Goal: Task Accomplishment & Management: Complete application form

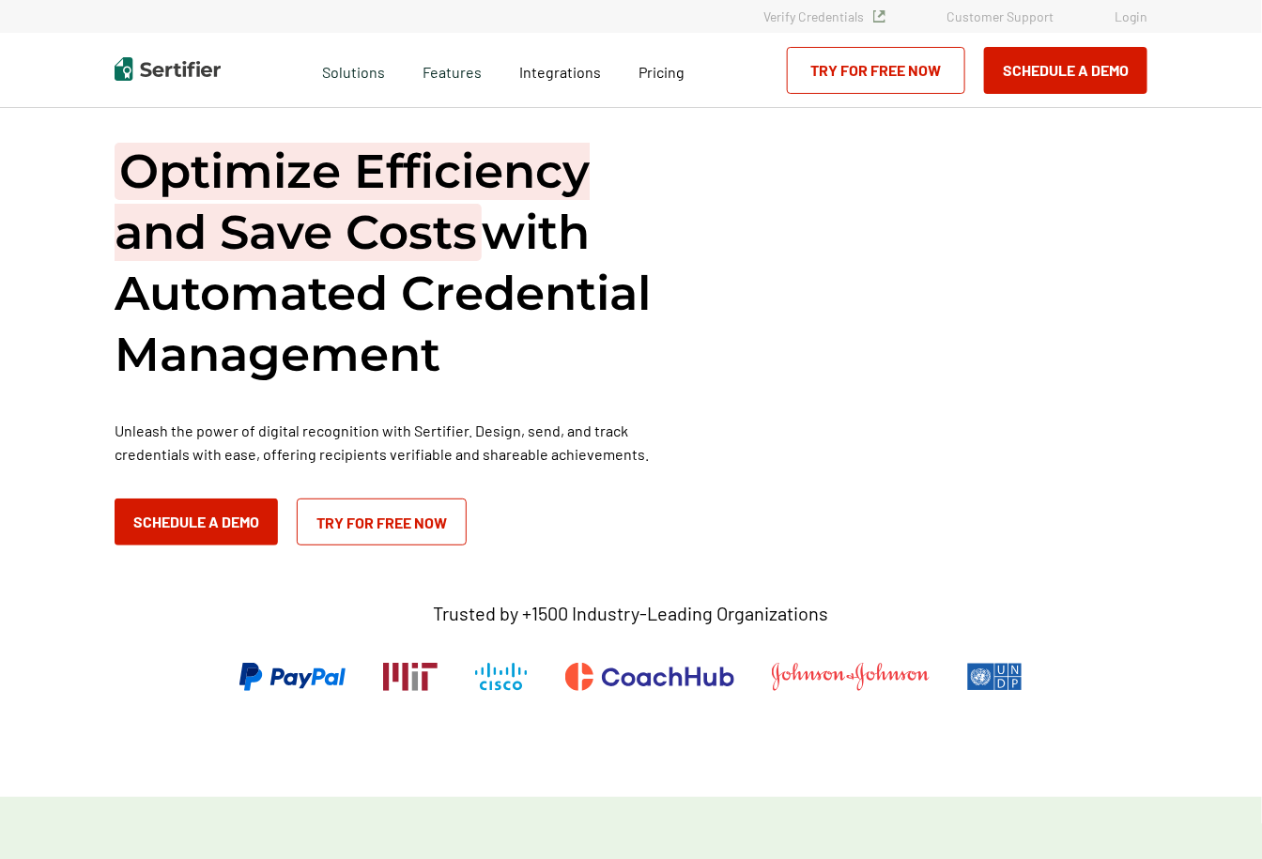
click at [1134, 14] on link "Login" at bounding box center [1131, 16] width 33 height 16
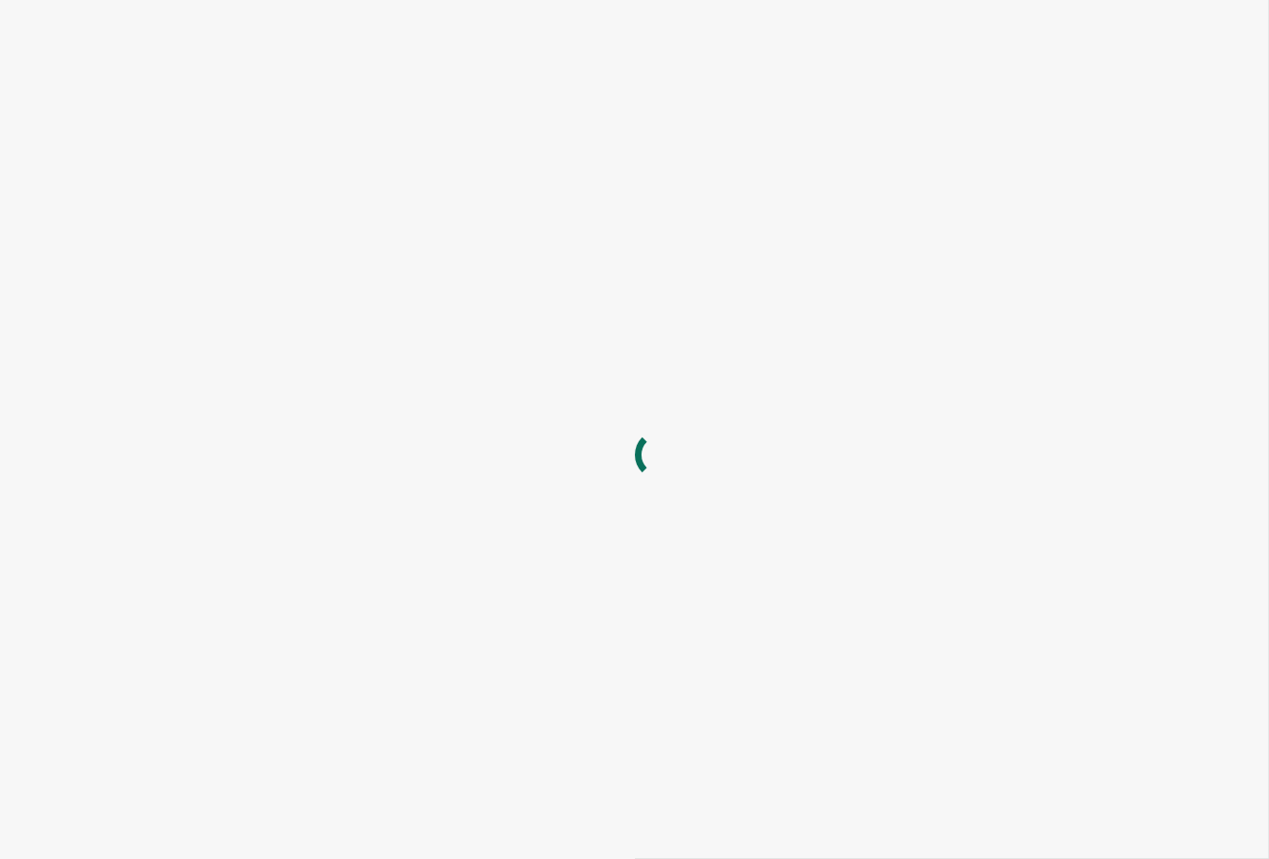
type input "[EMAIL_ADDRESS][DOMAIN_NAME]"
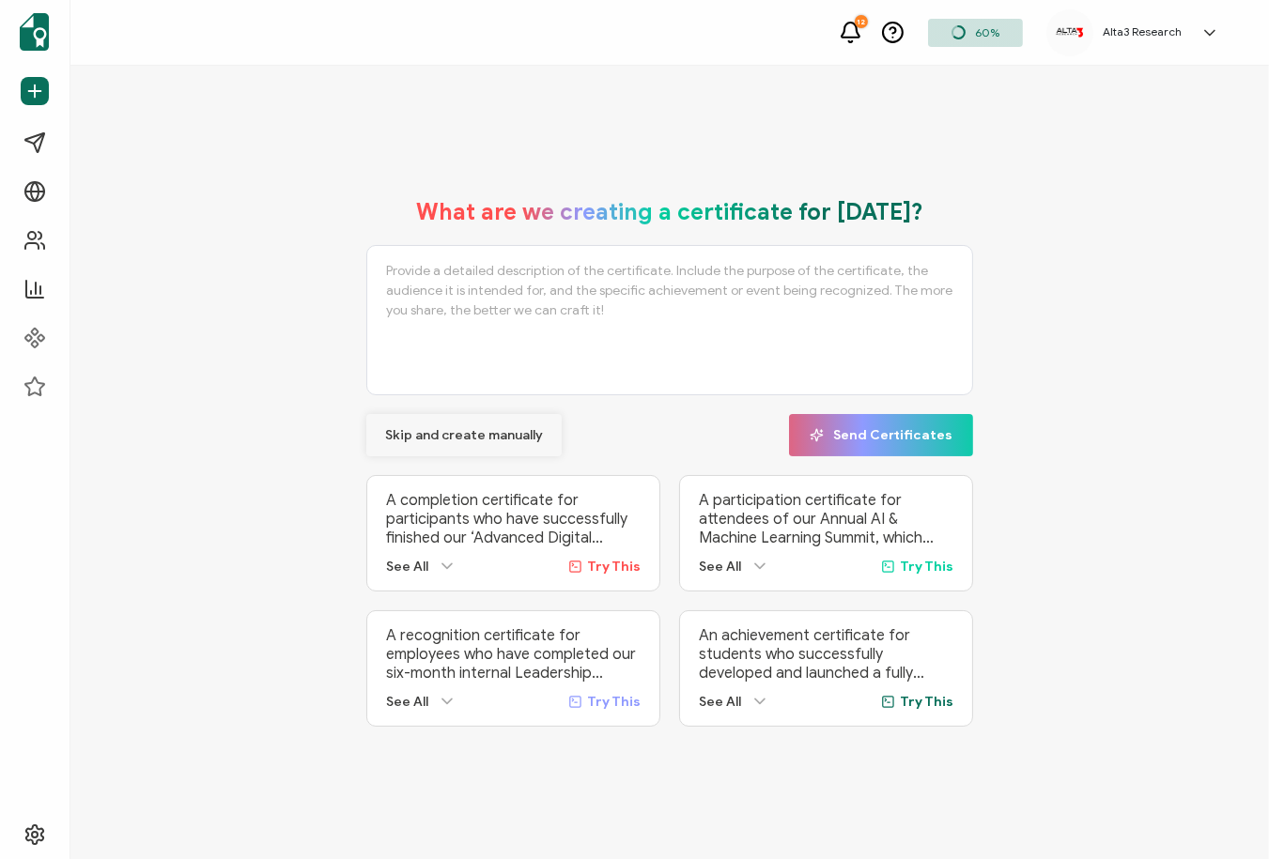
click at [415, 433] on span "Skip and create manually" at bounding box center [464, 435] width 158 height 13
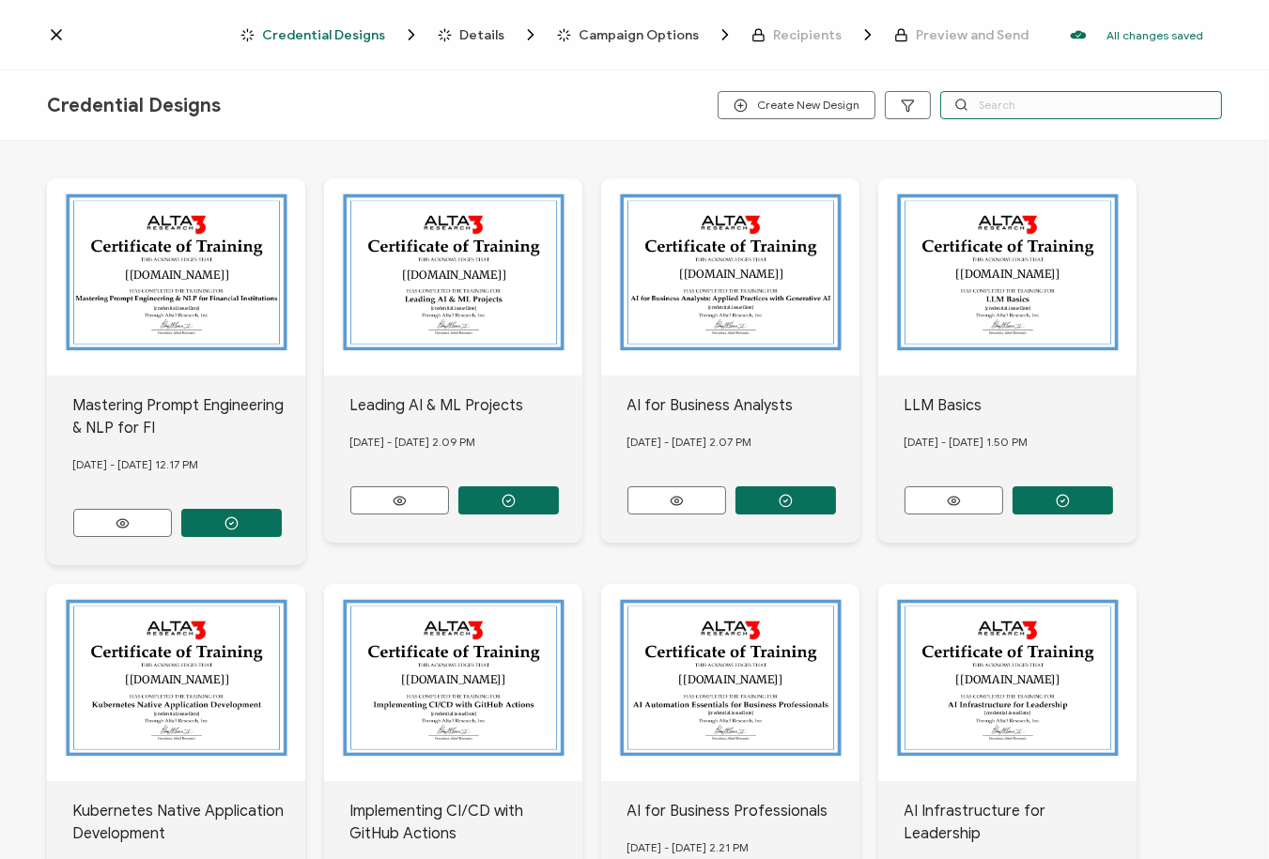
click at [1022, 115] on input "text" at bounding box center [1081, 105] width 282 height 28
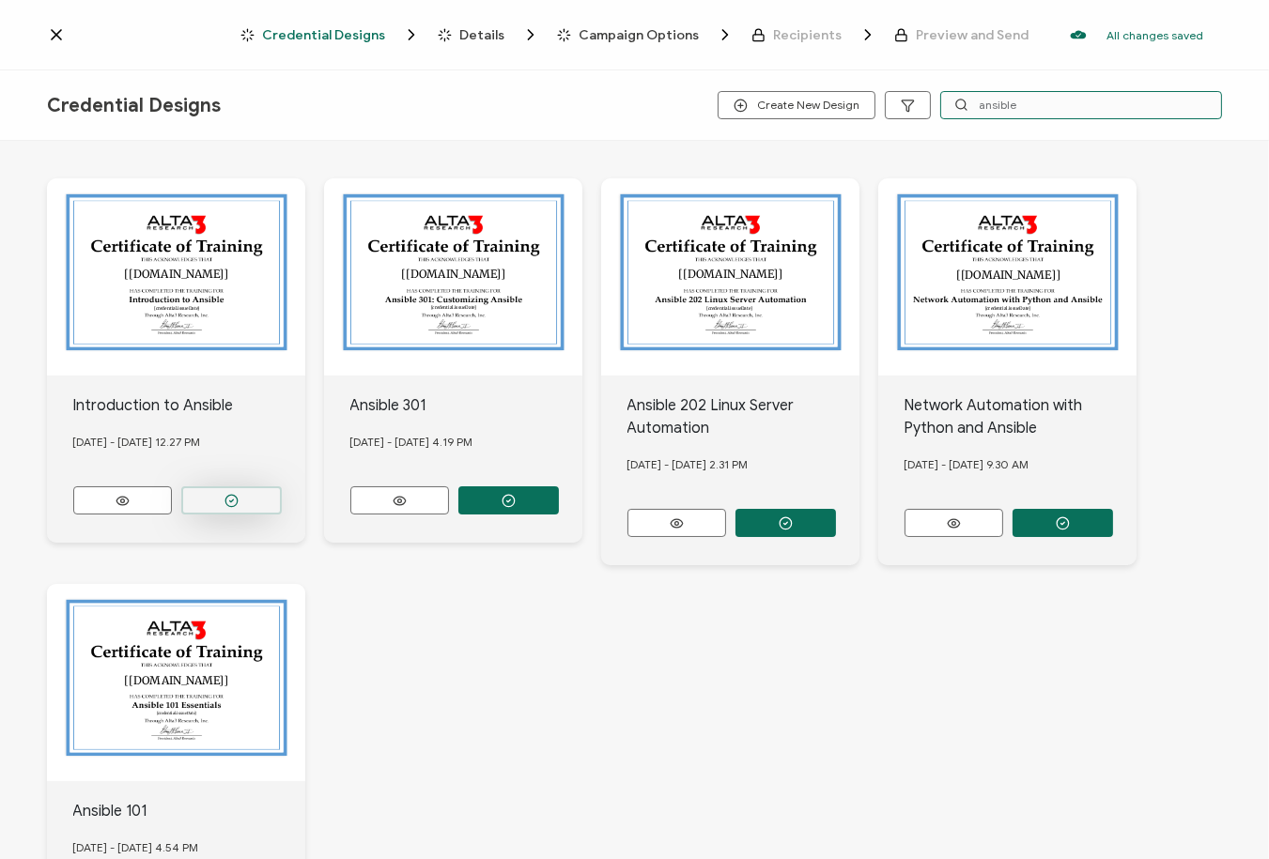
type input "ansible"
click at [233, 487] on button "button" at bounding box center [231, 501] width 101 height 28
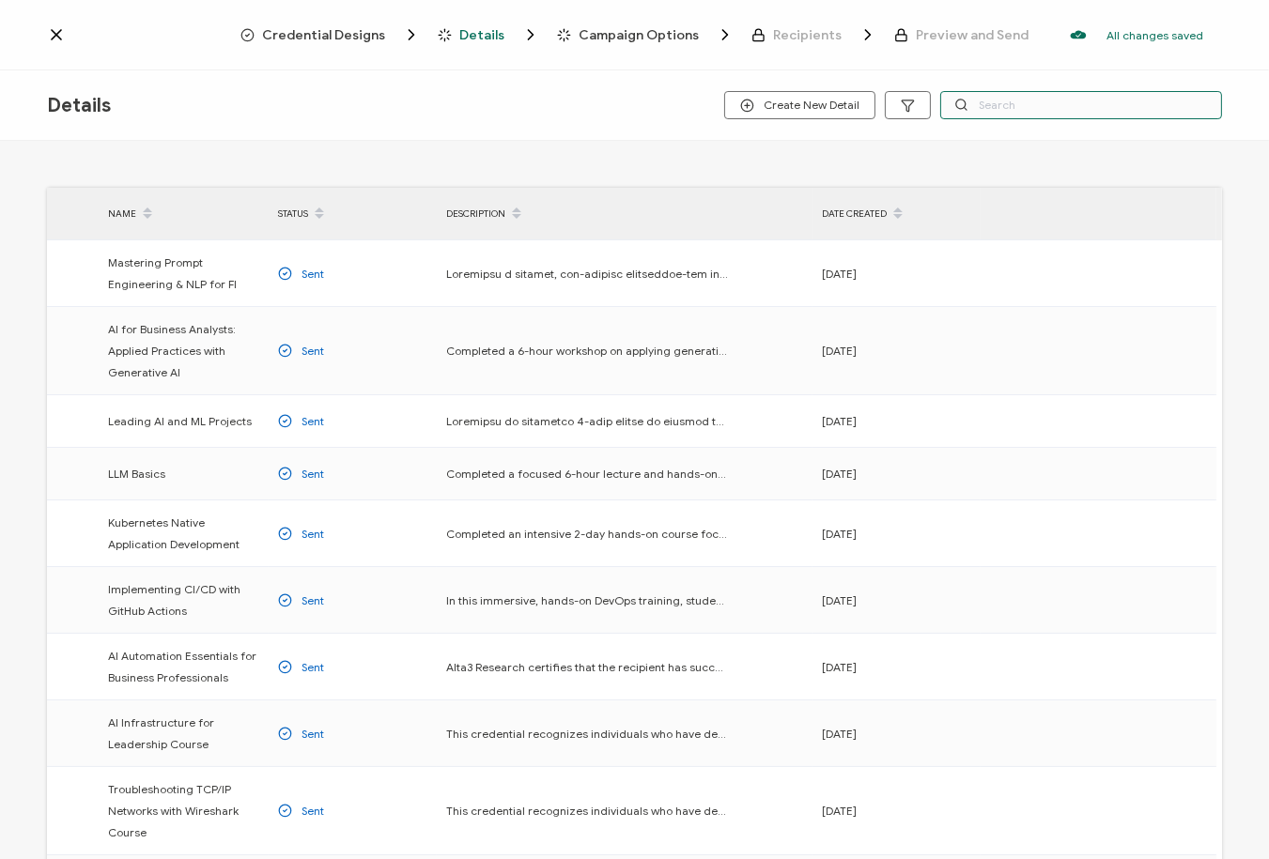
click at [1132, 107] on input "text" at bounding box center [1081, 105] width 282 height 28
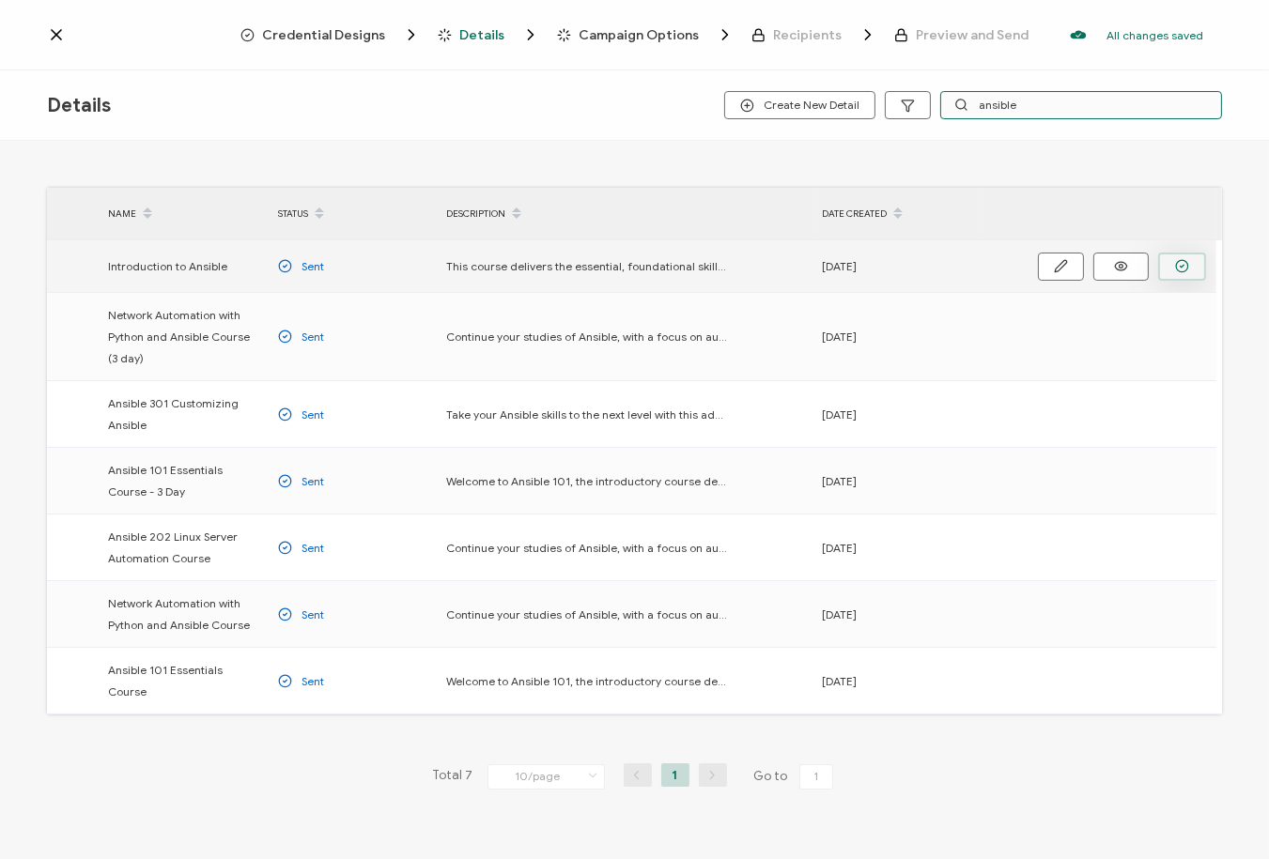
type input "ansible"
click at [1180, 267] on icon "button" at bounding box center [1182, 266] width 14 height 14
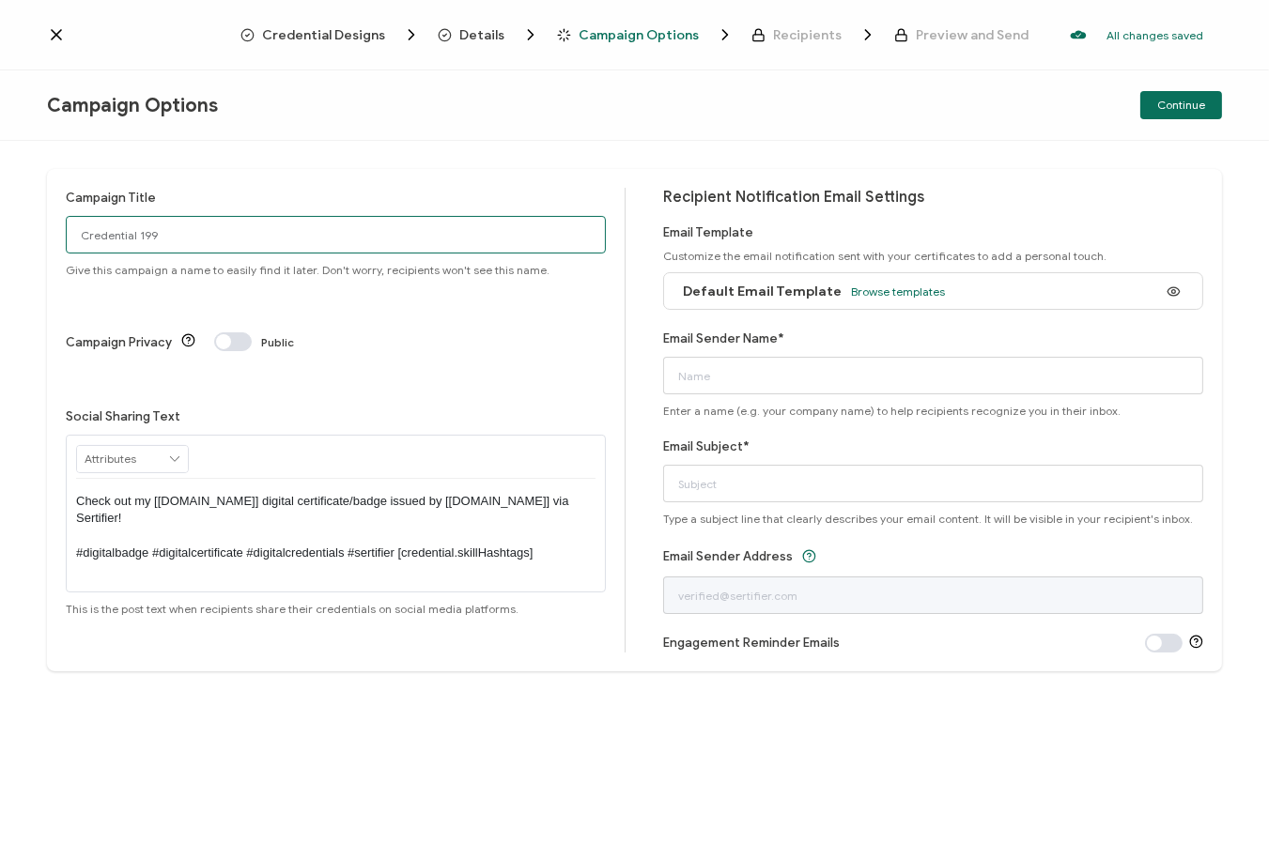
drag, startPoint x: 157, startPoint y: 239, endPoint x: -116, endPoint y: 237, distance: 273.3
click at [0, 237] on html "Credential Designs Details Campaign Options Recipients Preview and Send All cha…" at bounding box center [634, 429] width 1269 height 859
type input "9/22 Public Ans100"
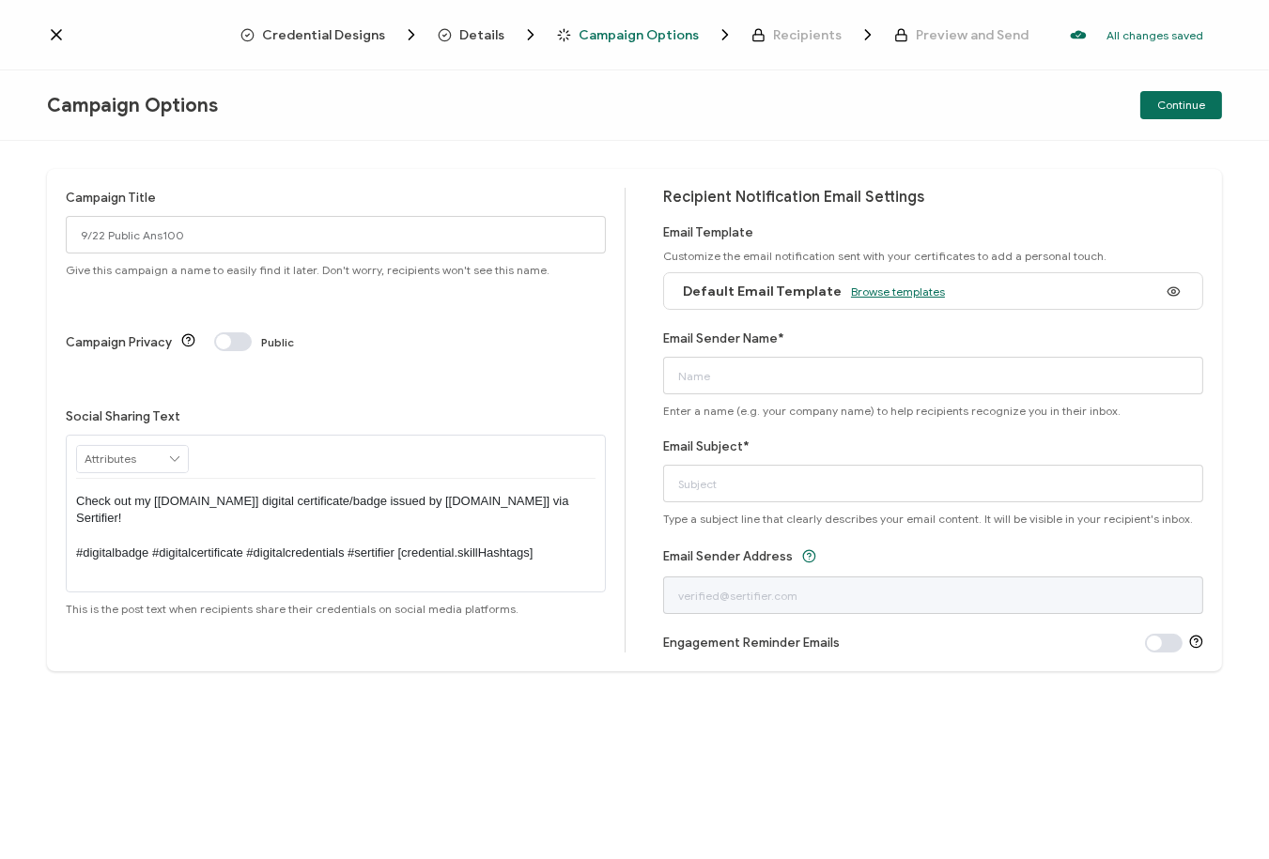
click at [890, 286] on span "Browse templates" at bounding box center [898, 292] width 94 height 14
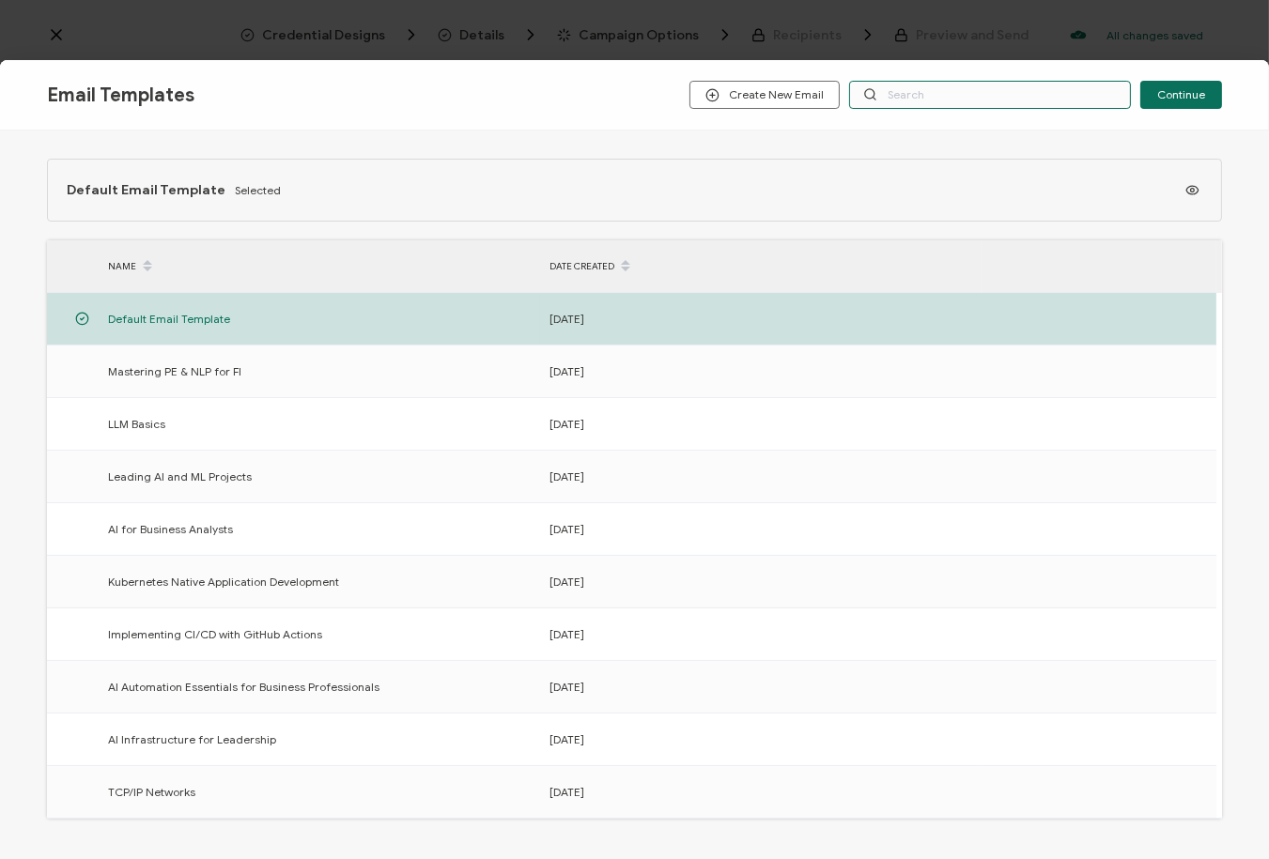
click at [1055, 102] on input "text" at bounding box center [990, 95] width 282 height 28
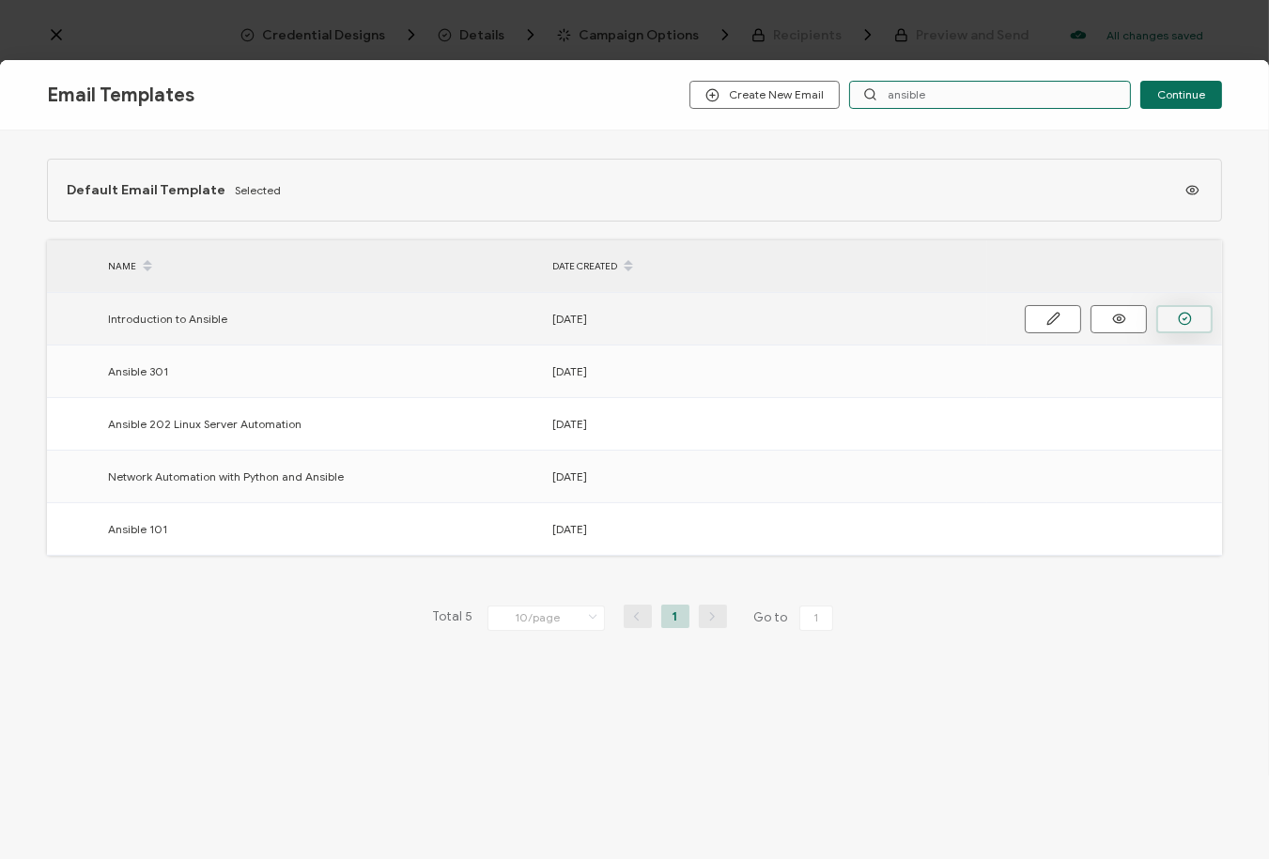
type input "ansible"
click at [1180, 318] on icon "button" at bounding box center [1185, 319] width 14 height 14
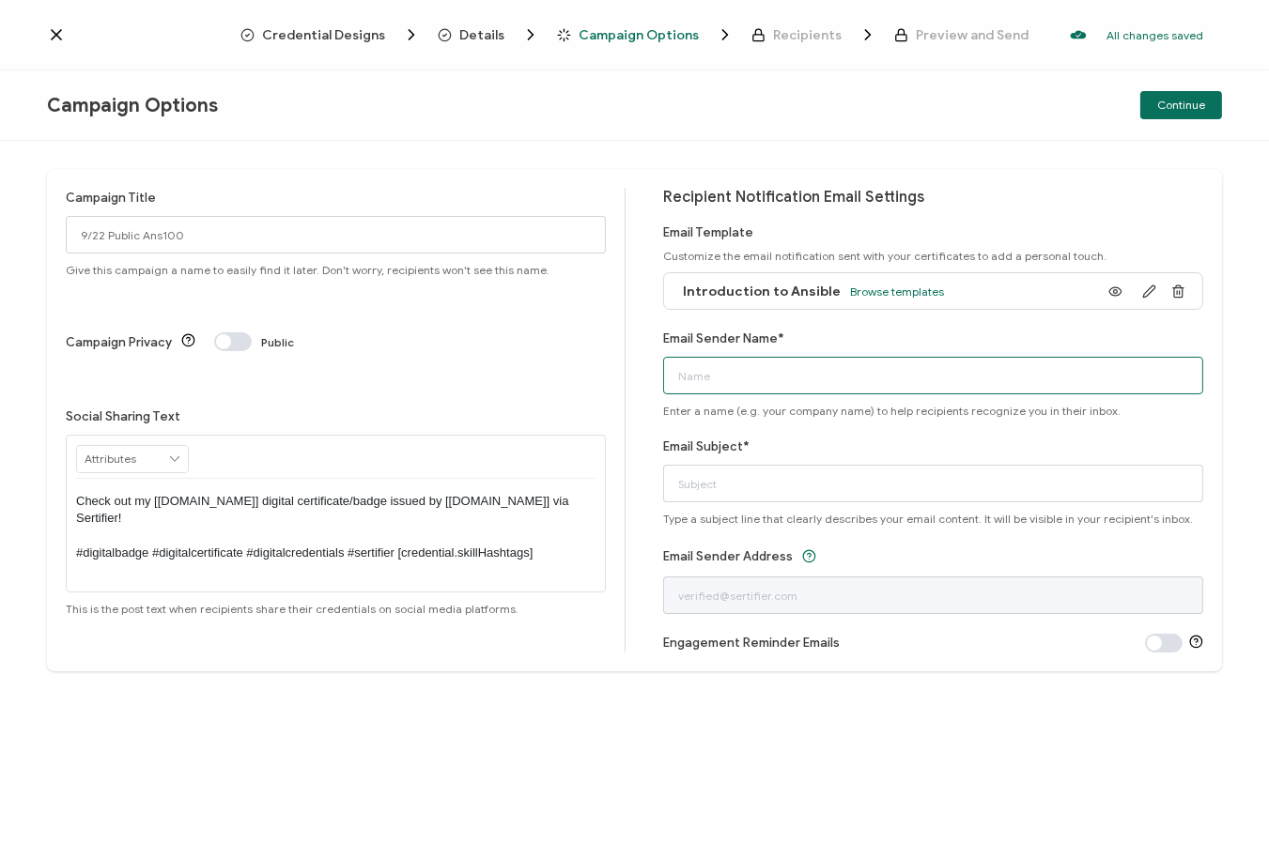
click at [843, 372] on input "Email Sender Name*" at bounding box center [933, 376] width 540 height 38
type input "Alta3 Research"
type input "Your Ansible Course Certificate"
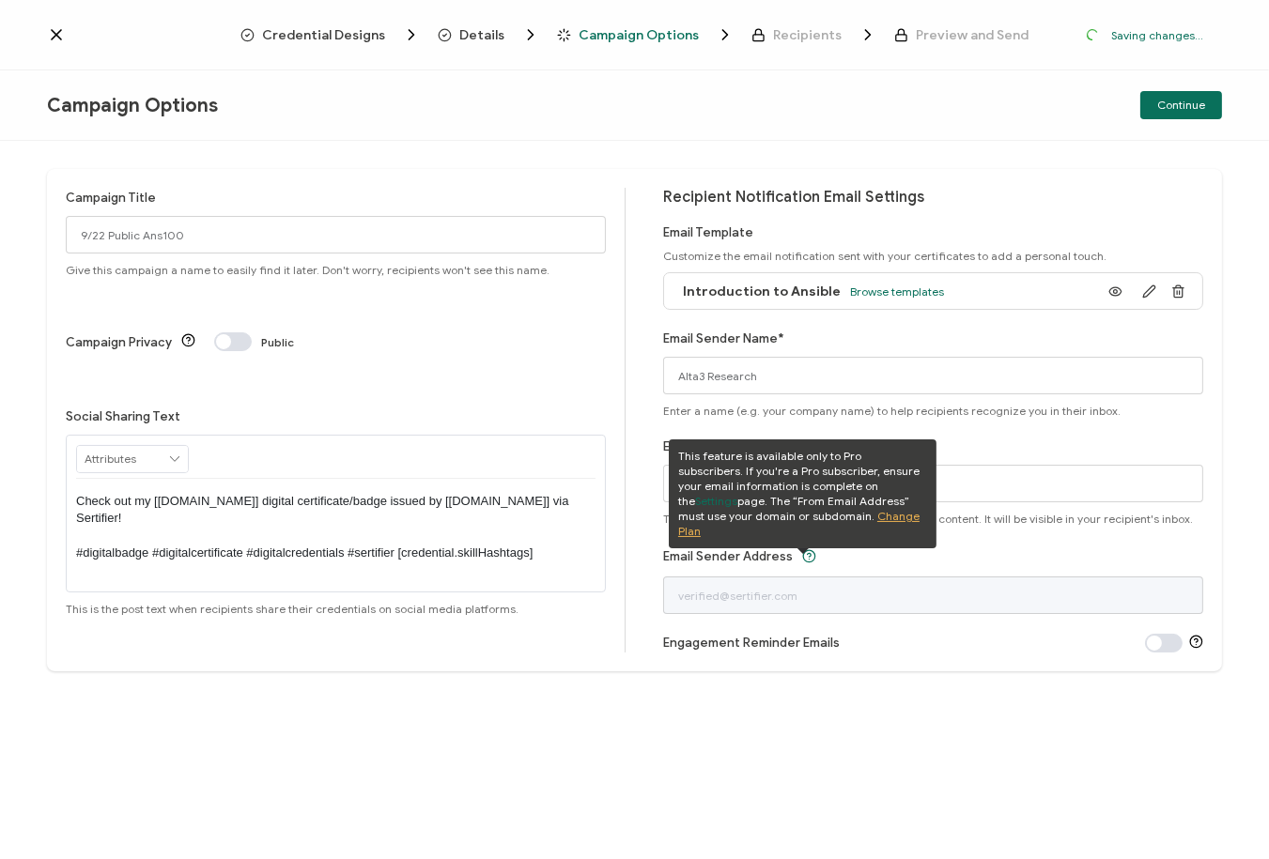
click at [1018, 98] on div "Continue" at bounding box center [1026, 105] width 392 height 28
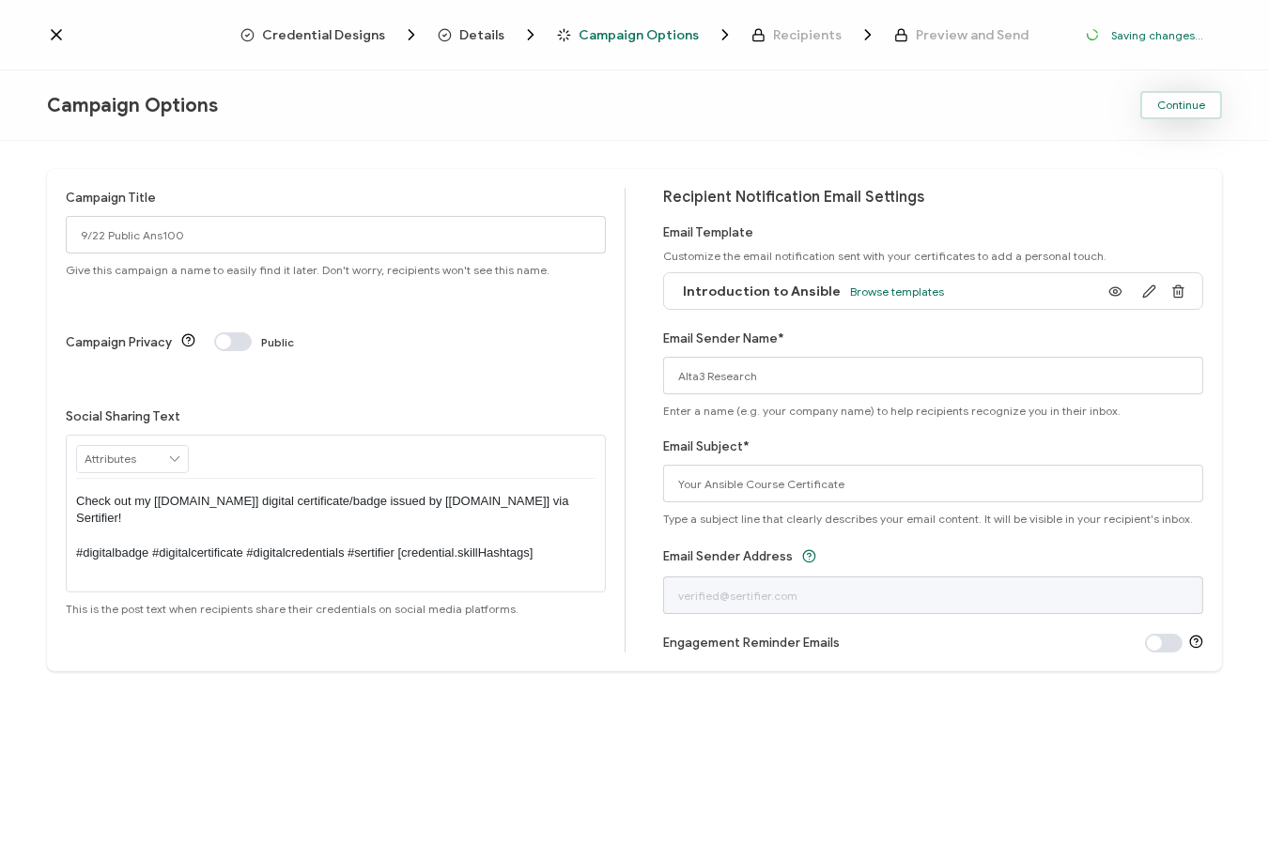
click at [1169, 102] on span "Continue" at bounding box center [1181, 105] width 48 height 11
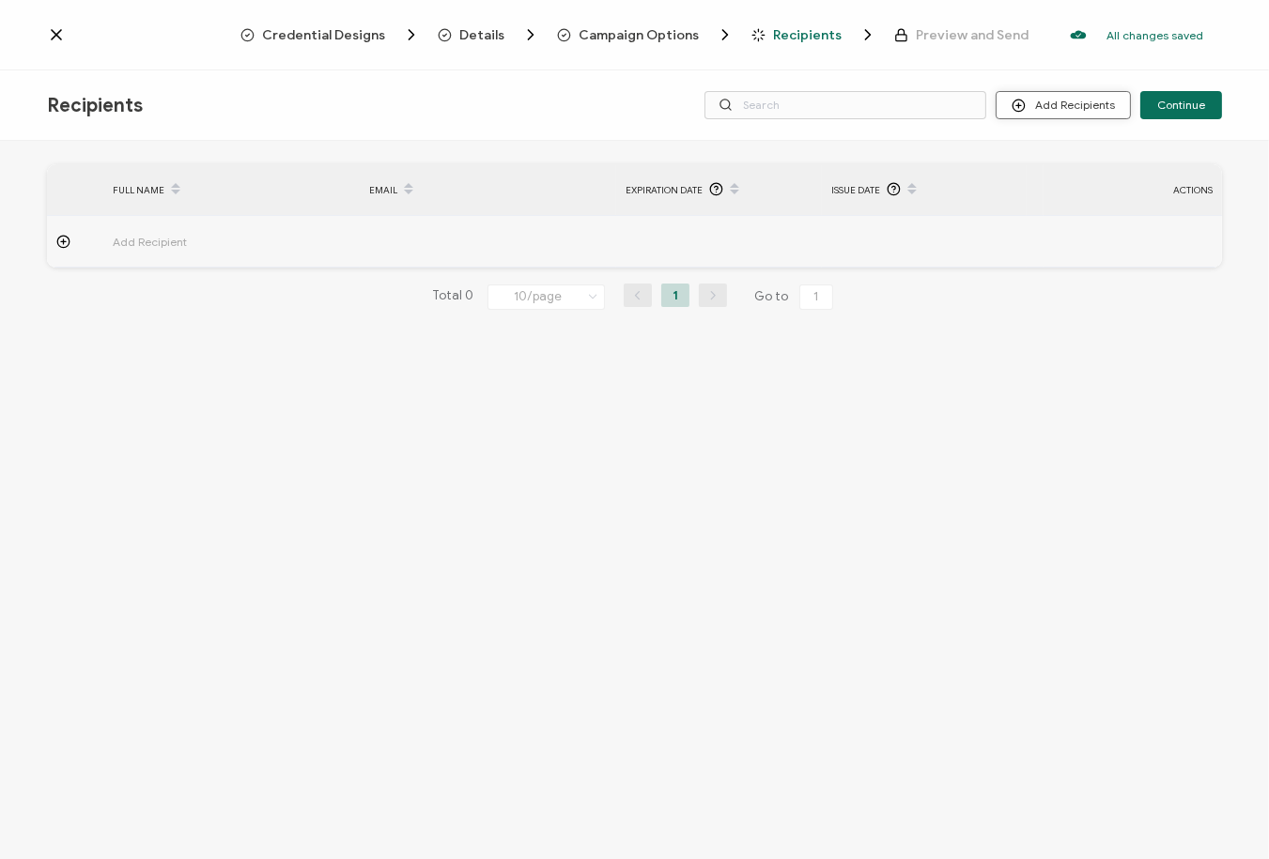
click at [1091, 109] on button "Add Recipients" at bounding box center [1063, 105] width 135 height 28
click at [1078, 149] on span "Upload Recipients" at bounding box center [1090, 155] width 95 height 14
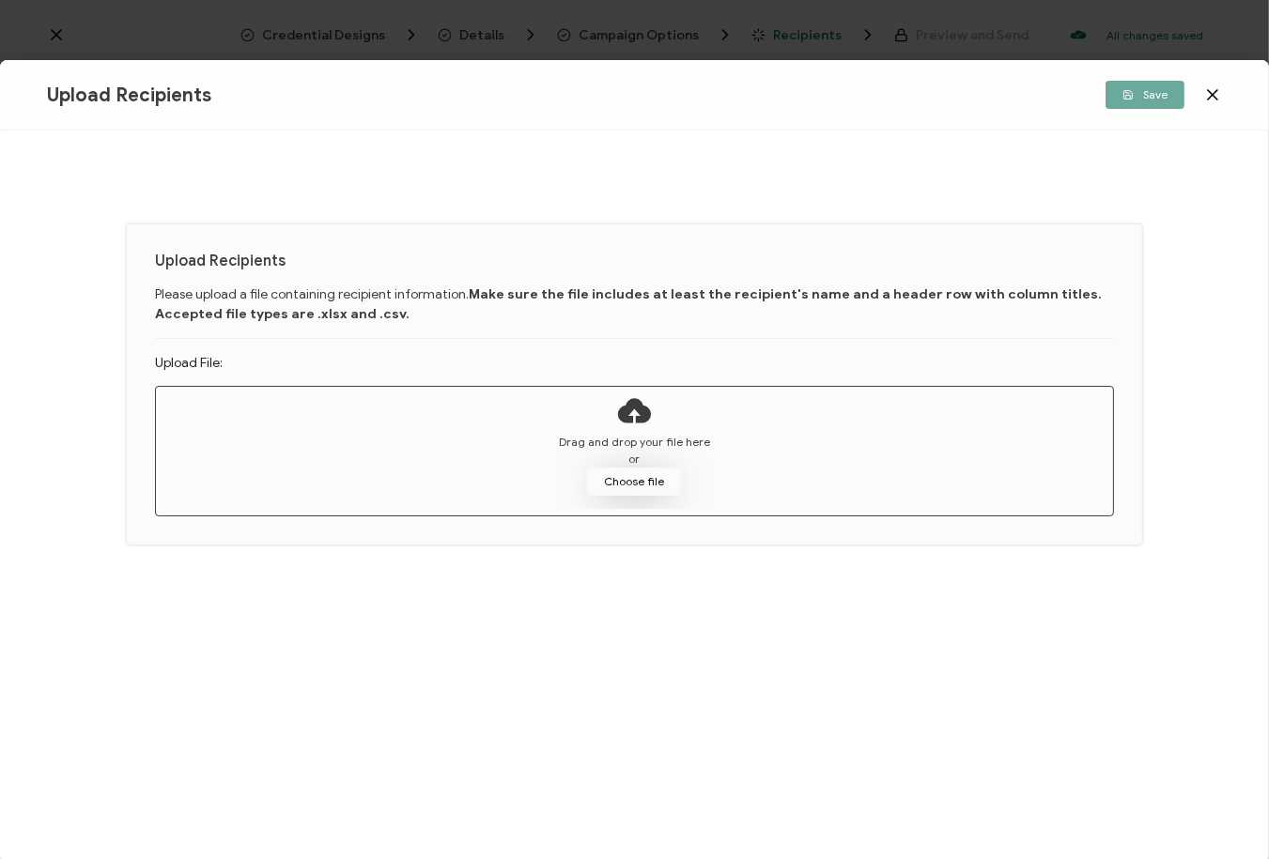
click at [630, 484] on button "Choose file" at bounding box center [634, 482] width 94 height 28
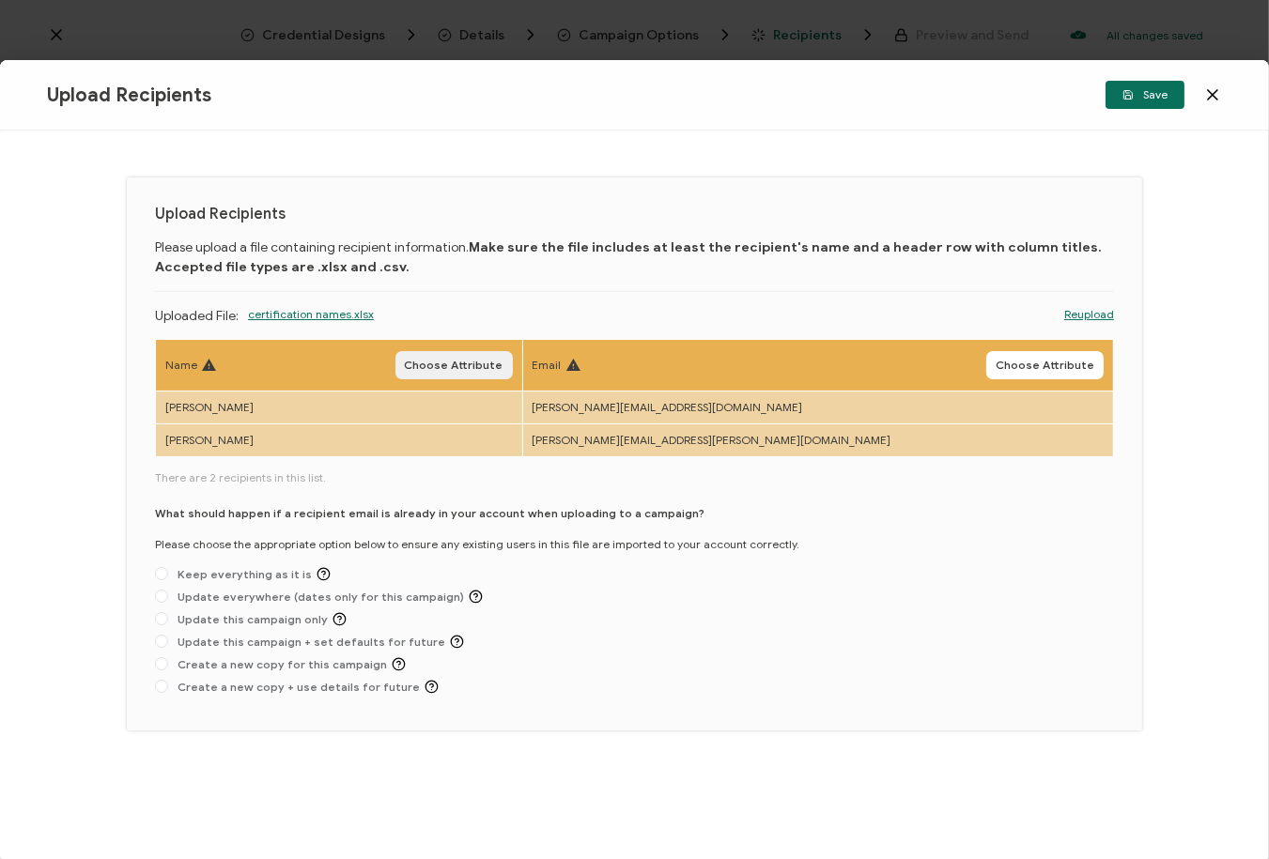
click at [503, 360] on span "Choose Attribute" at bounding box center [454, 365] width 99 height 11
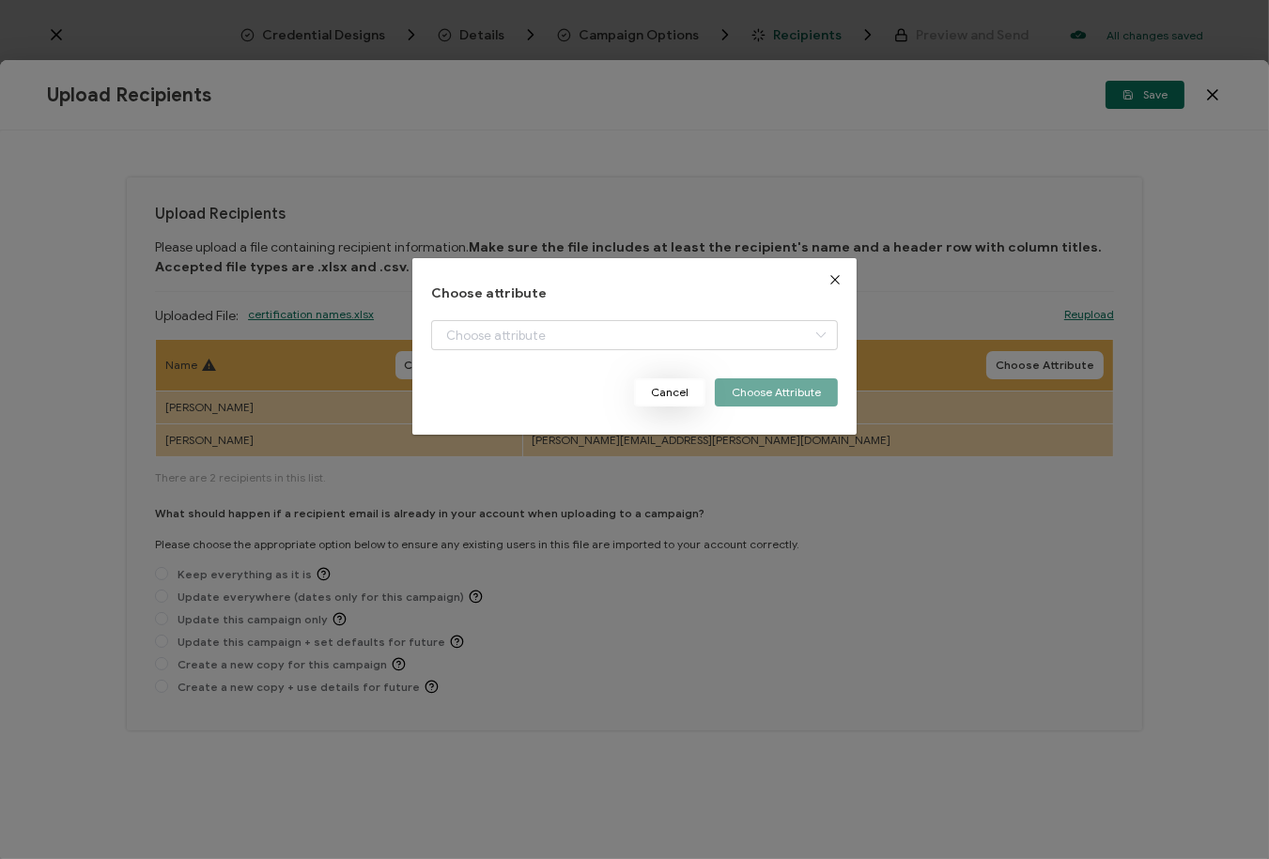
click at [675, 392] on button "Cancel" at bounding box center [669, 393] width 71 height 28
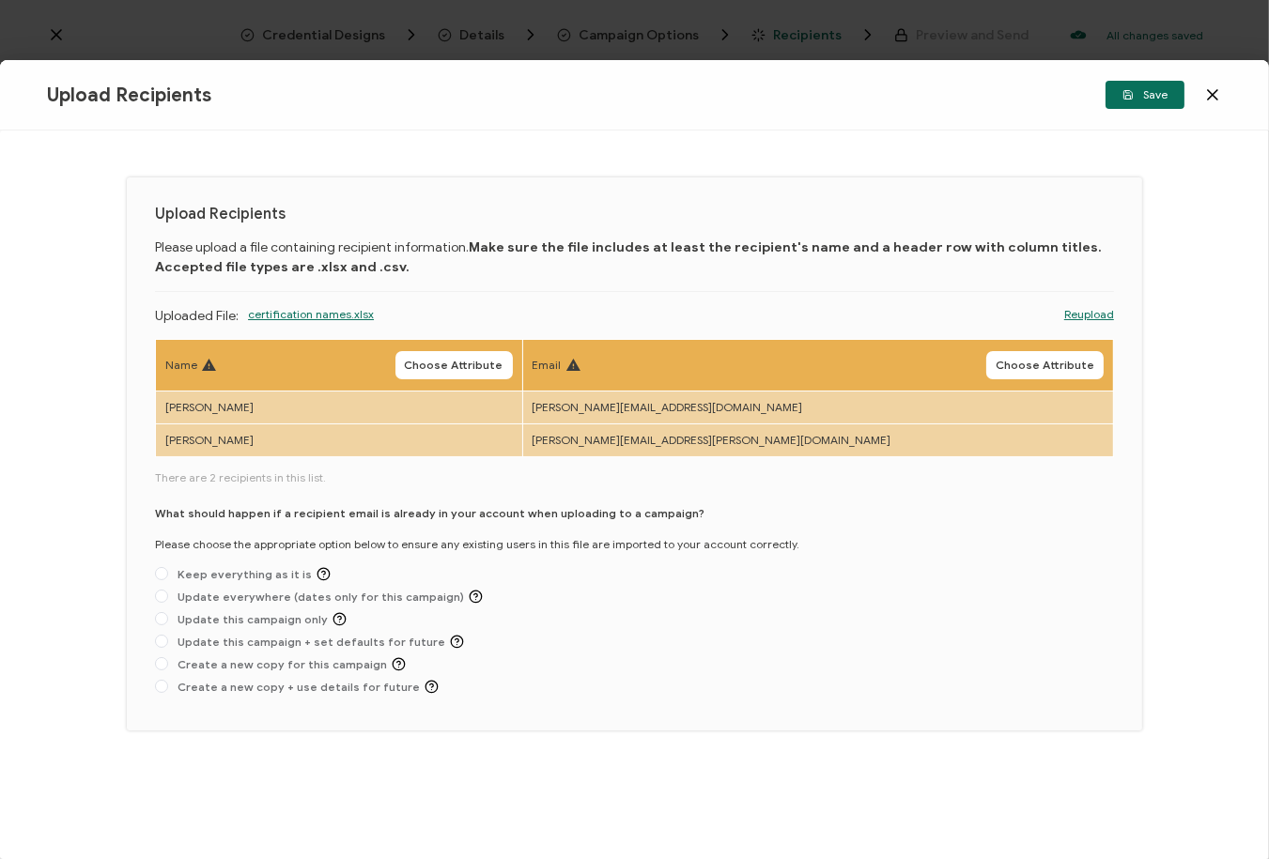
click at [1100, 314] on link "Reupload" at bounding box center [1089, 314] width 50 height 17
click at [503, 360] on span "Choose Attribute" at bounding box center [454, 365] width 99 height 11
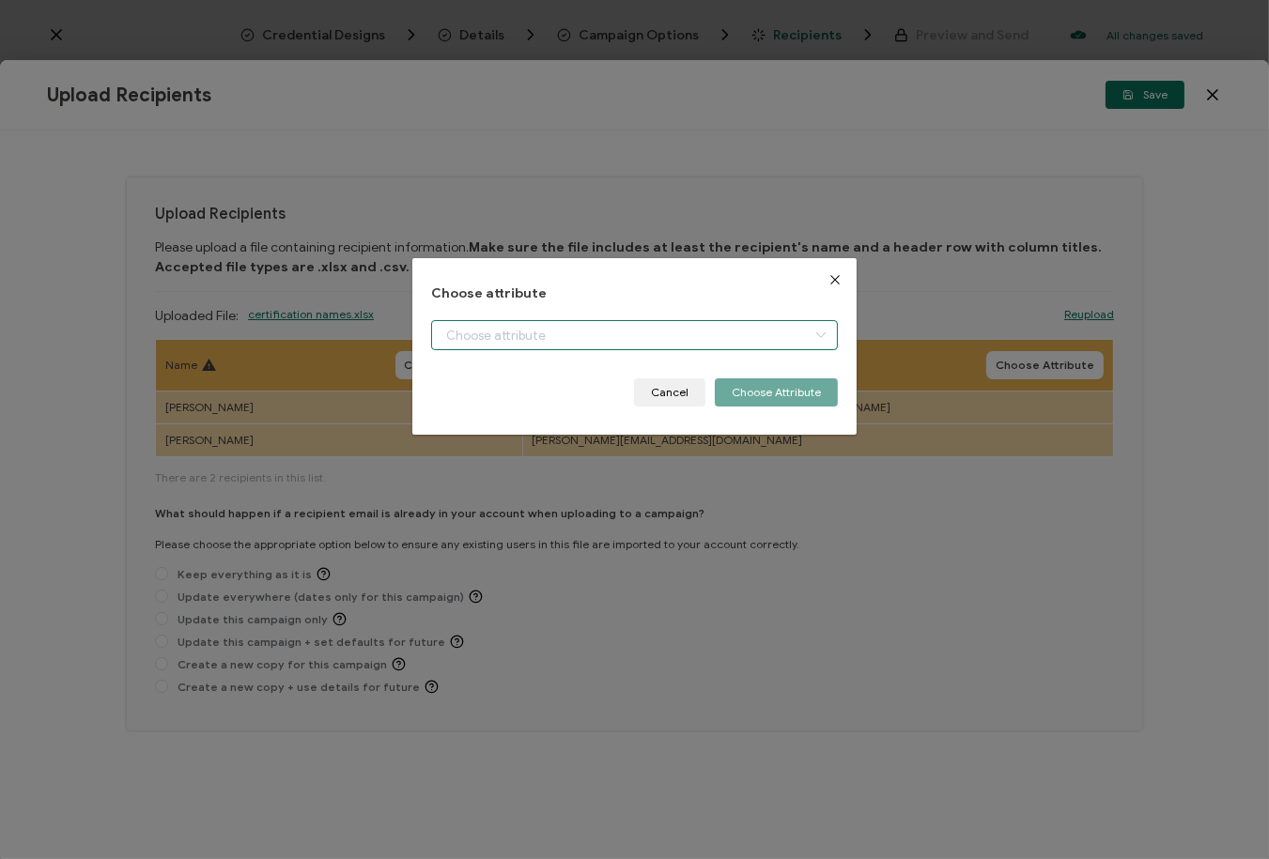
click at [534, 339] on input "dialog" at bounding box center [634, 335] width 407 height 30
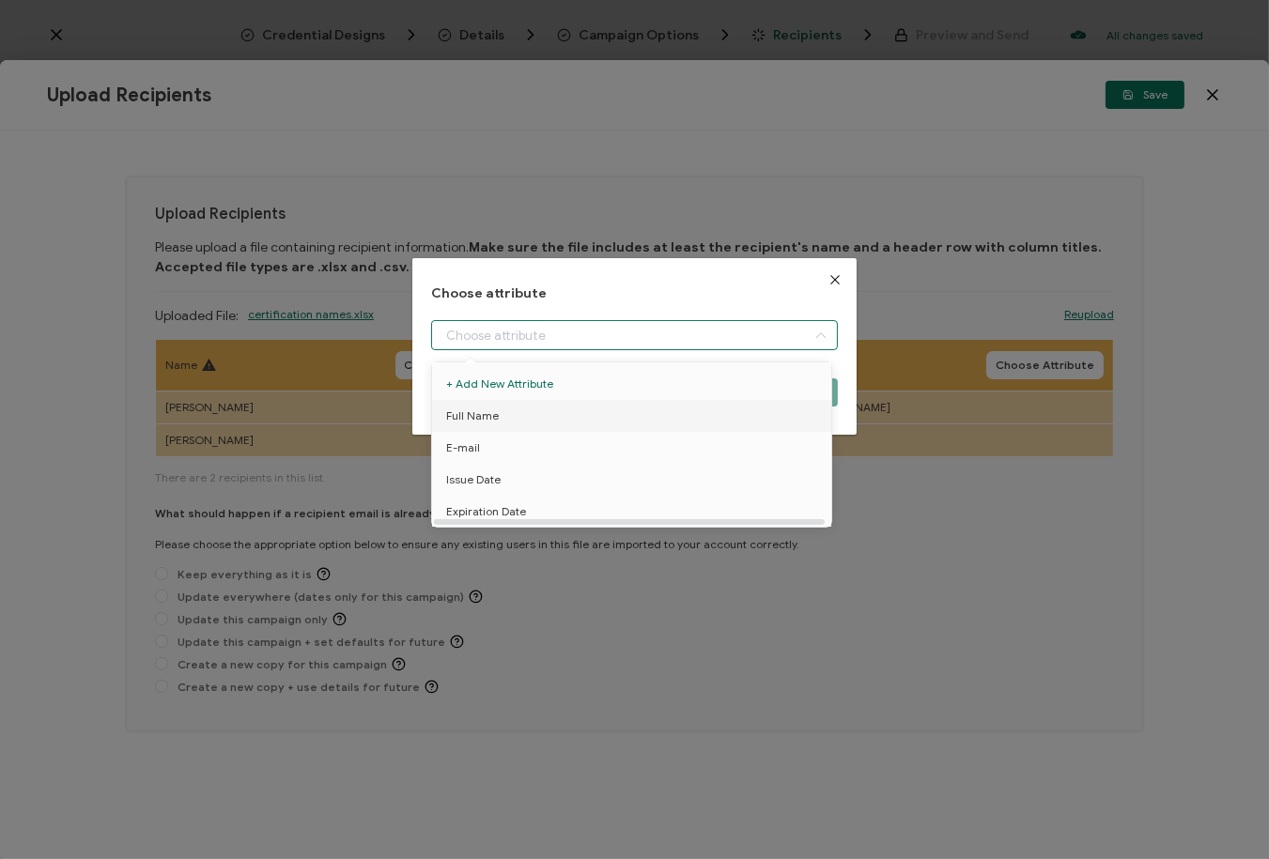
click at [523, 420] on li "Full Name" at bounding box center [634, 416] width 415 height 32
type input "Full Name"
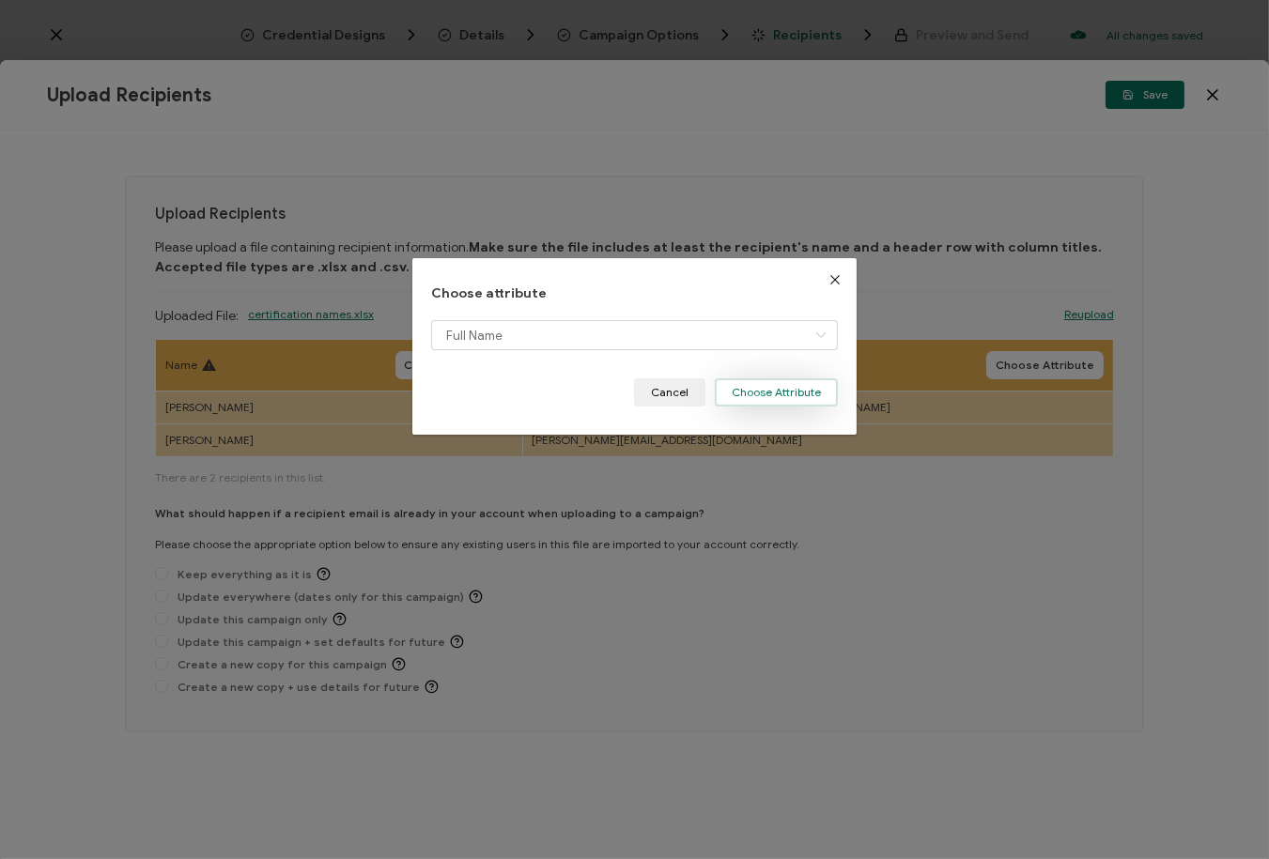
click at [768, 391] on button "Choose Attribute" at bounding box center [776, 393] width 123 height 28
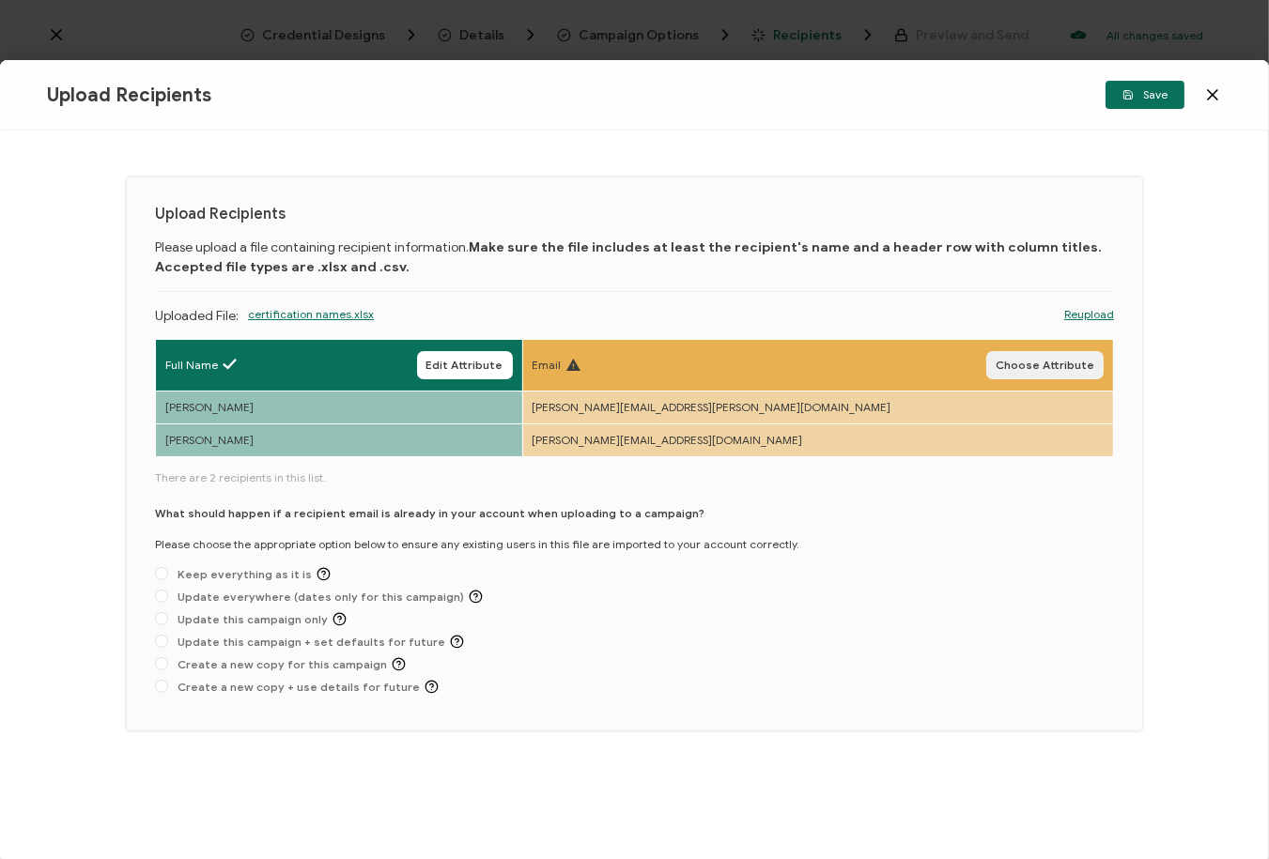
click at [1041, 368] on span "Choose Attribute" at bounding box center [1045, 365] width 99 height 11
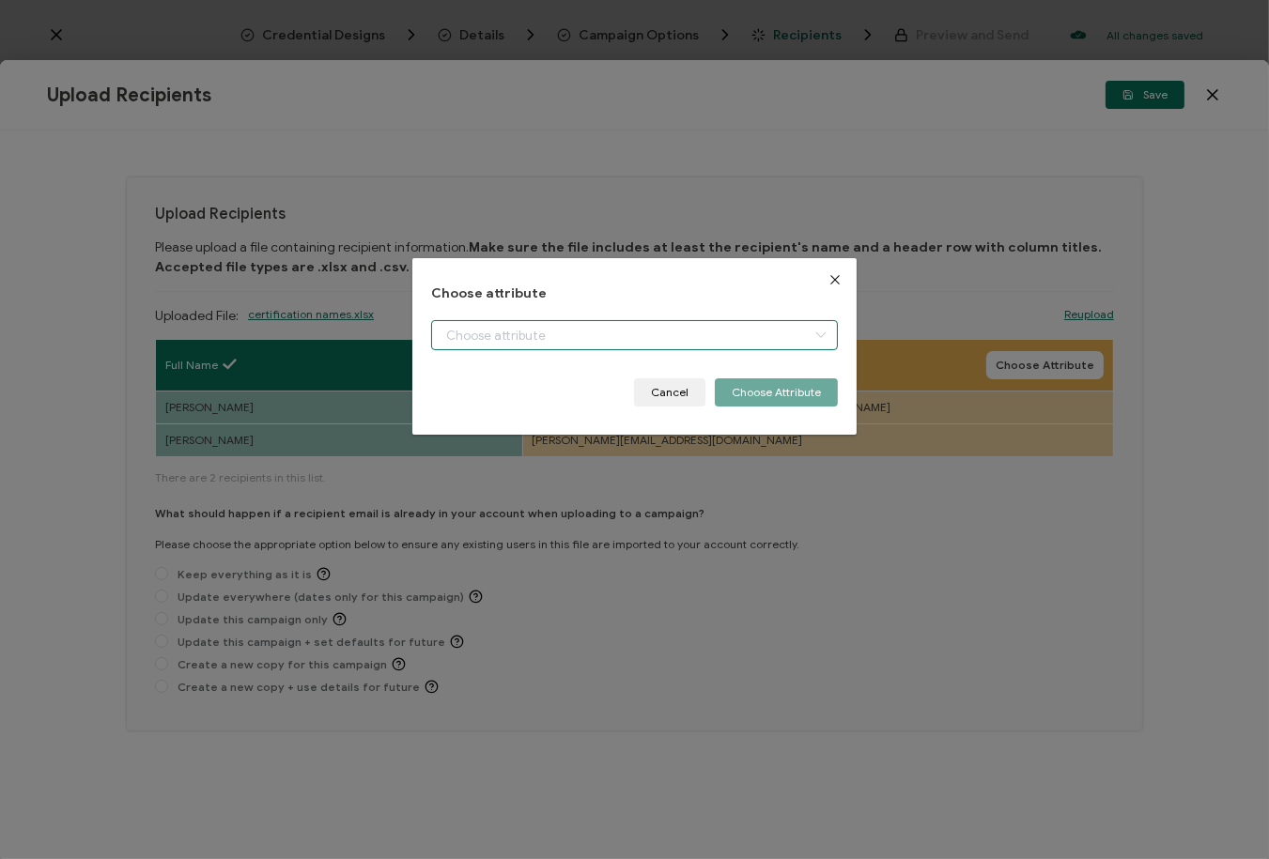
click at [640, 333] on input "dialog" at bounding box center [634, 335] width 407 height 30
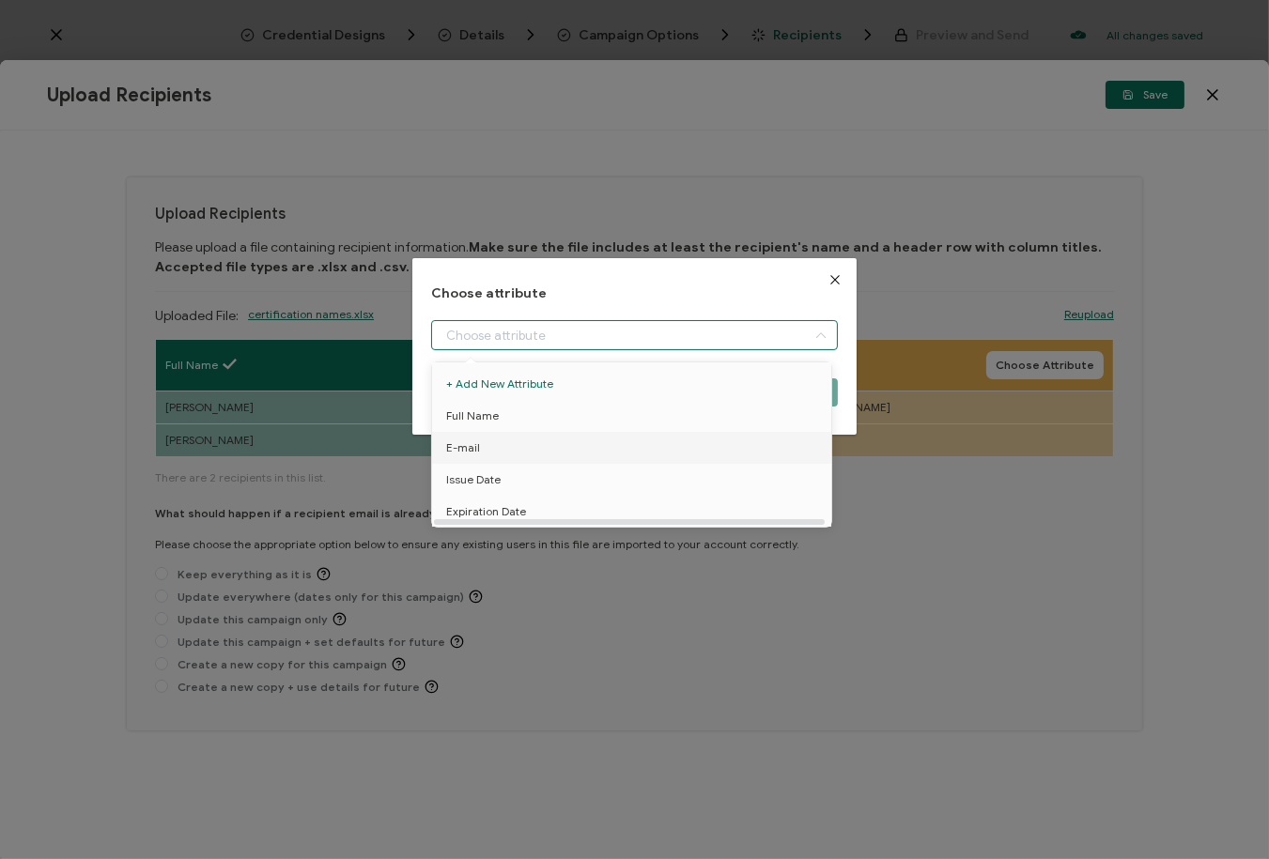
click at [462, 450] on span "E-mail" at bounding box center [463, 448] width 34 height 32
type input "E-mail"
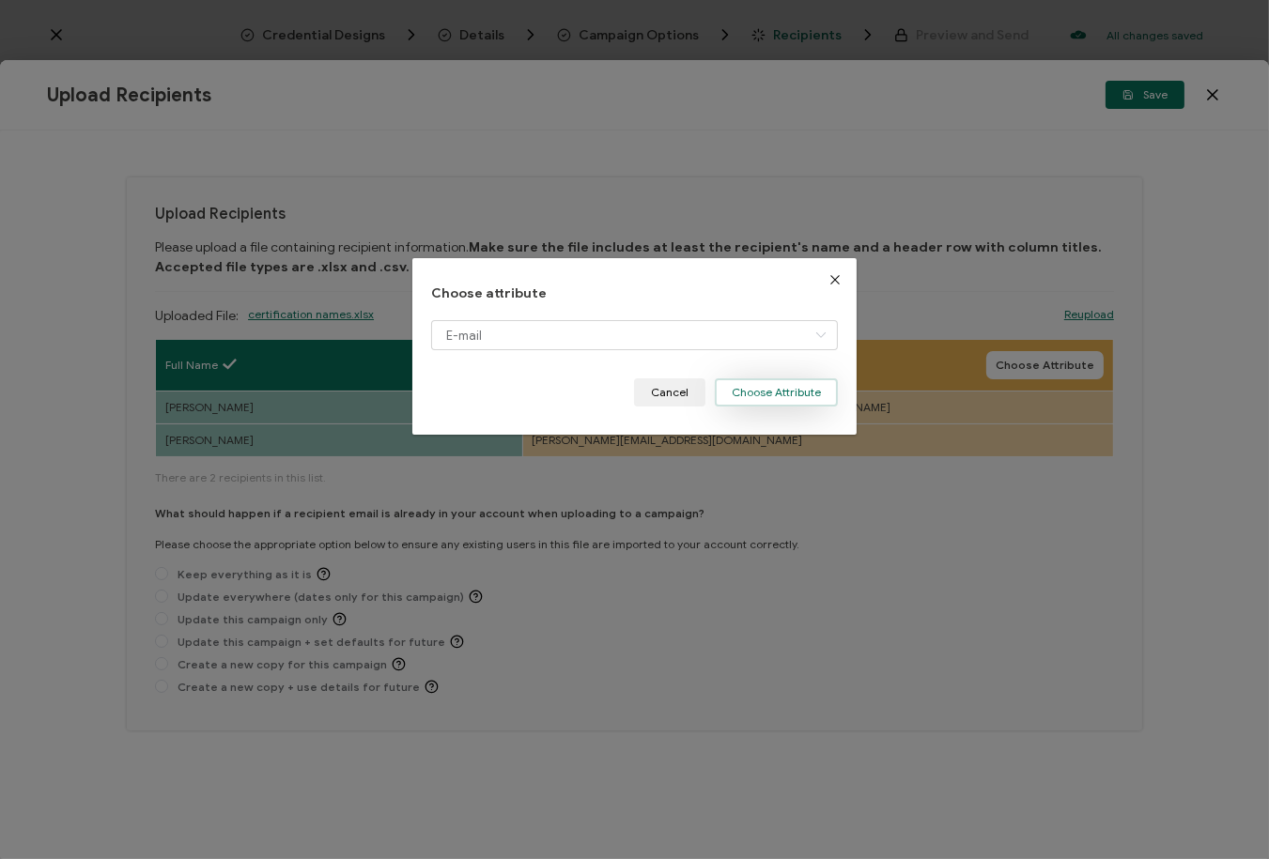
click at [811, 383] on button "Choose Attribute" at bounding box center [776, 393] width 123 height 28
